Goal: Communication & Community: Answer question/provide support

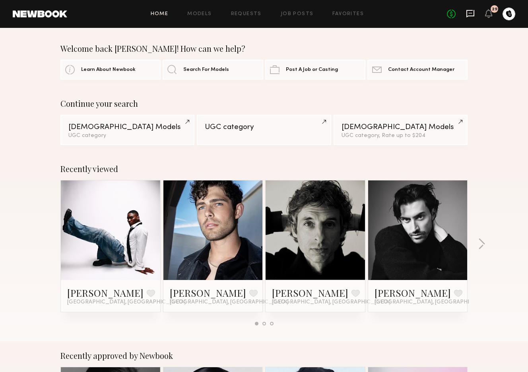
click at [467, 16] on icon at bounding box center [471, 14] width 8 height 8
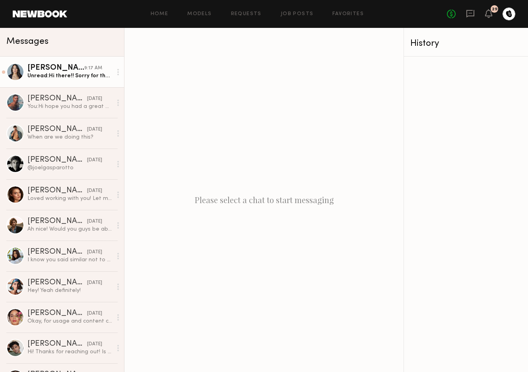
click at [78, 78] on div "Unread: Hi there!! Sorry for the delay here- I had an allergic reaction [DATE] …" at bounding box center [69, 76] width 85 height 8
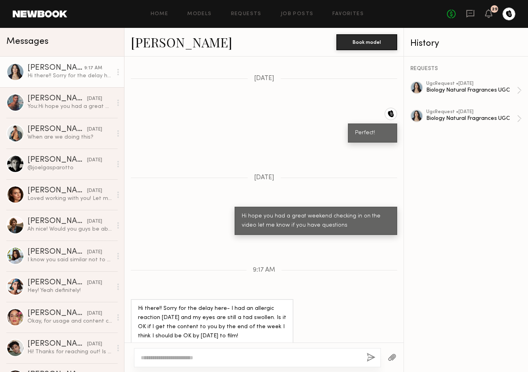
scroll to position [626, 0]
click at [215, 353] on textarea at bounding box center [251, 357] width 220 height 8
click at [209, 353] on textarea at bounding box center [251, 357] width 220 height 8
click at [208, 351] on div at bounding box center [257, 357] width 247 height 19
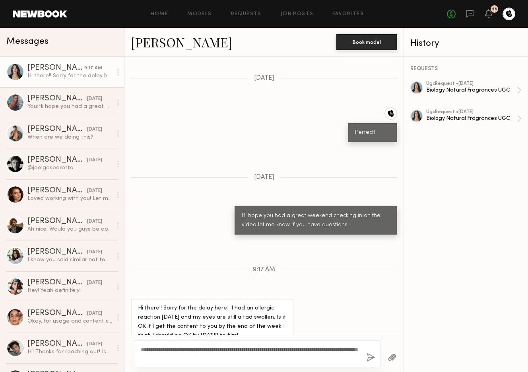
type textarea "**********"
click at [370, 360] on button "button" at bounding box center [371, 358] width 9 height 10
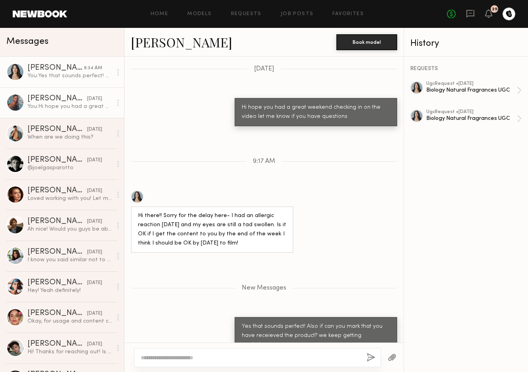
click at [36, 95] on div "[PERSON_NAME]" at bounding box center [57, 99] width 60 height 8
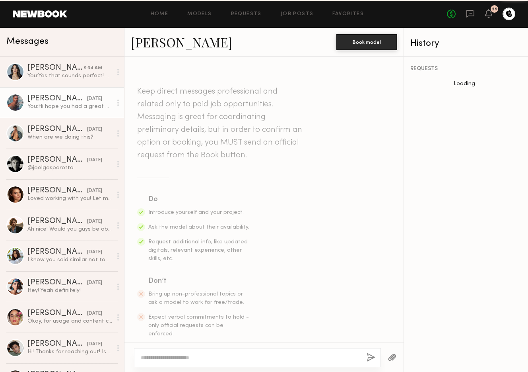
scroll to position [797, 0]
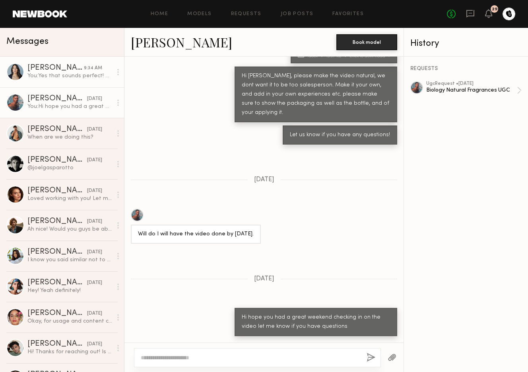
click at [67, 80] on link "[PERSON_NAME] 9:34 AM You: Yes that sounds perfect! Also if can you mark that y…" at bounding box center [62, 72] width 124 height 31
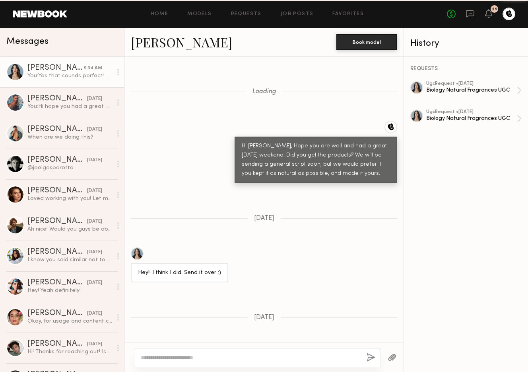
scroll to position [673, 0]
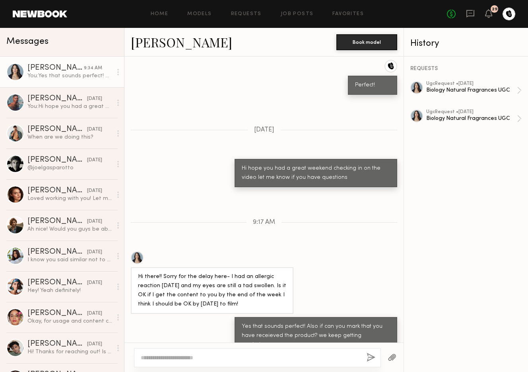
click at [212, 351] on div at bounding box center [257, 357] width 247 height 19
click at [208, 355] on textarea at bounding box center [251, 357] width 220 height 8
type textarea "**********"
click at [373, 359] on button "button" at bounding box center [371, 358] width 9 height 10
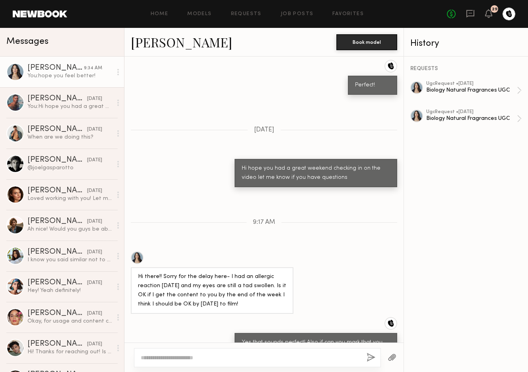
scroll to position [711, 0]
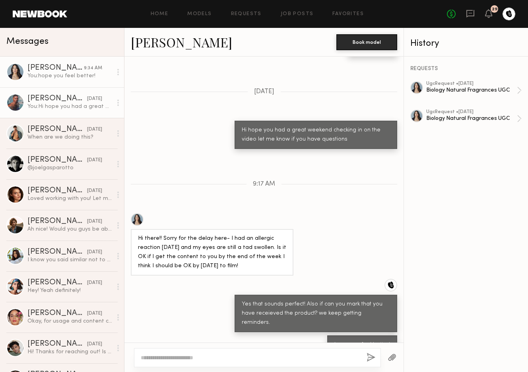
click at [71, 110] on link "[PERSON_NAME] [DATE] You: Hi hope you had a great weekend checking in on the vi…" at bounding box center [62, 102] width 124 height 31
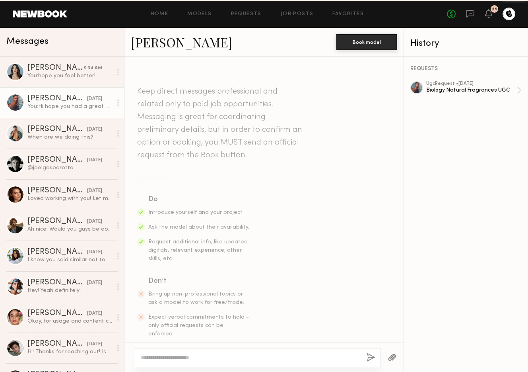
scroll to position [797, 0]
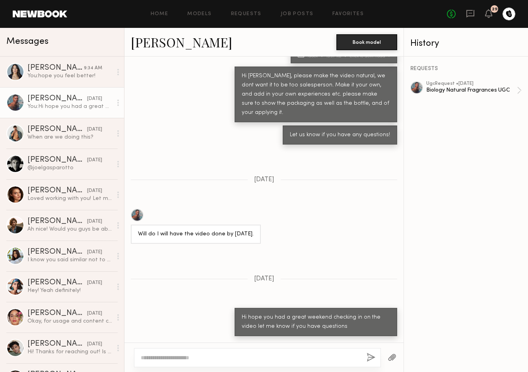
click at [266, 352] on div at bounding box center [257, 357] width 247 height 19
click at [263, 355] on textarea at bounding box center [251, 357] width 220 height 8
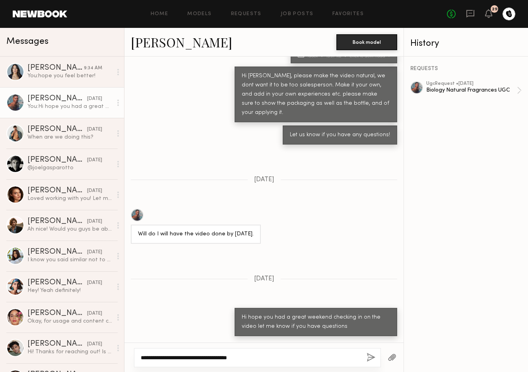
type textarea "**********"
click at [370, 355] on button "button" at bounding box center [371, 358] width 9 height 10
